Goal: Navigation & Orientation: Understand site structure

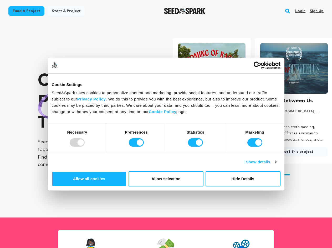
click at [85, 147] on div at bounding box center [77, 142] width 15 height 8
click at [144, 147] on input "Preferences" at bounding box center [136, 142] width 15 height 8
checkbox input "false"
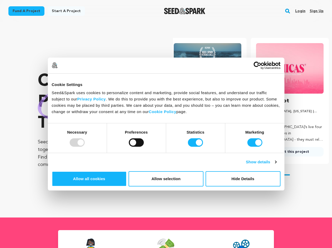
click at [196, 147] on input "Statistics" at bounding box center [195, 142] width 15 height 8
checkbox input "false"
click at [247, 147] on input "Marketing" at bounding box center [254, 142] width 15 height 8
checkbox input "false"
click at [276, 165] on link "Show details" at bounding box center [261, 162] width 30 height 6
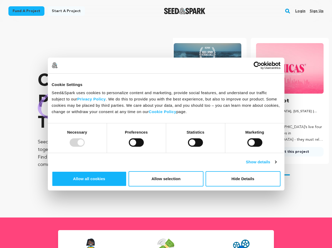
click at [0, 0] on ul "Necessary 58 Necessary cookies help make a website usable by enabling basic fun…" at bounding box center [0, 0] width 0 height 0
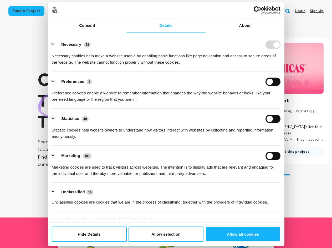
click at [283, 196] on ul "Necessary 58 Necessary cookies help make a website usable by enabling basic fun…" at bounding box center [166, 122] width 234 height 177
click at [290, 213] on section "Crowdfunding theater that matters . Seed&Spark is where creators and audiences …" at bounding box center [185, 119] width 294 height 195
click at [289, 11] on rect "button" at bounding box center [287, 11] width 6 height 6
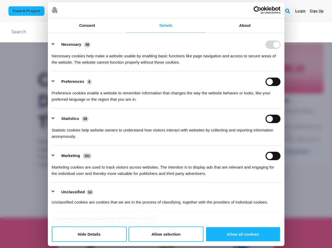
scroll to position [0, 0]
